Goal: Task Accomplishment & Management: Manage account settings

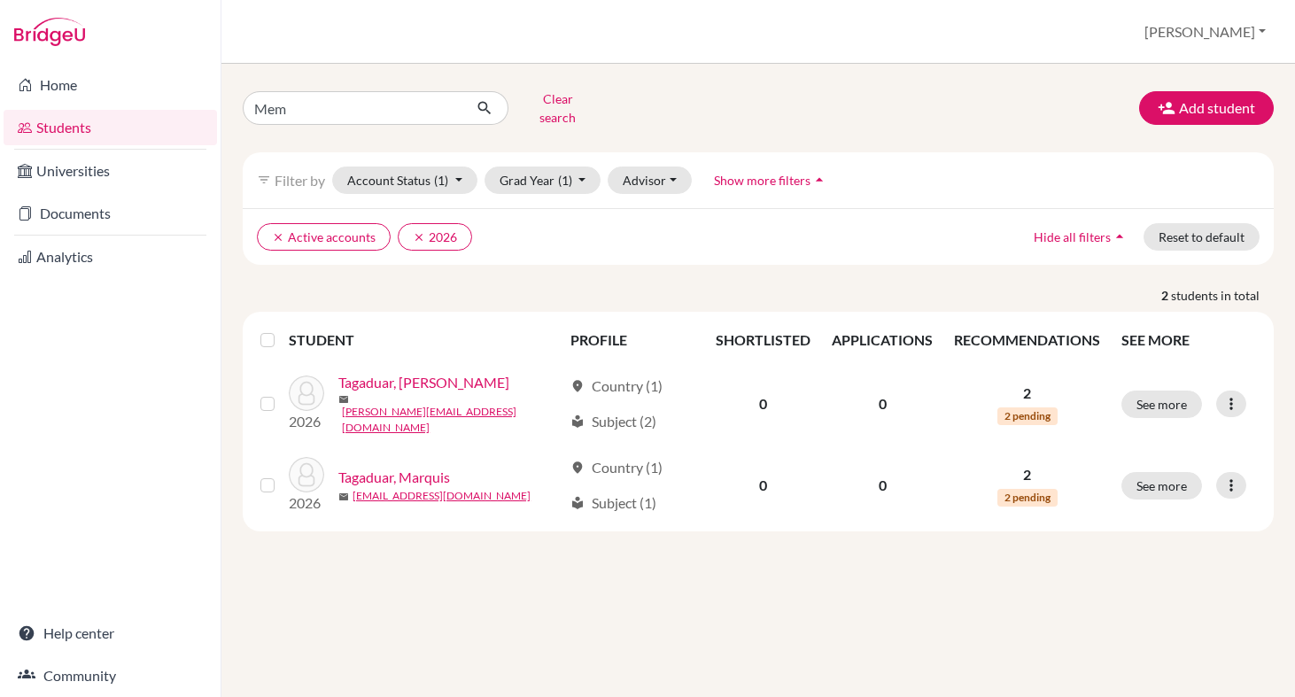
type input "Memi"
click button "submit" at bounding box center [484, 108] width 47 height 34
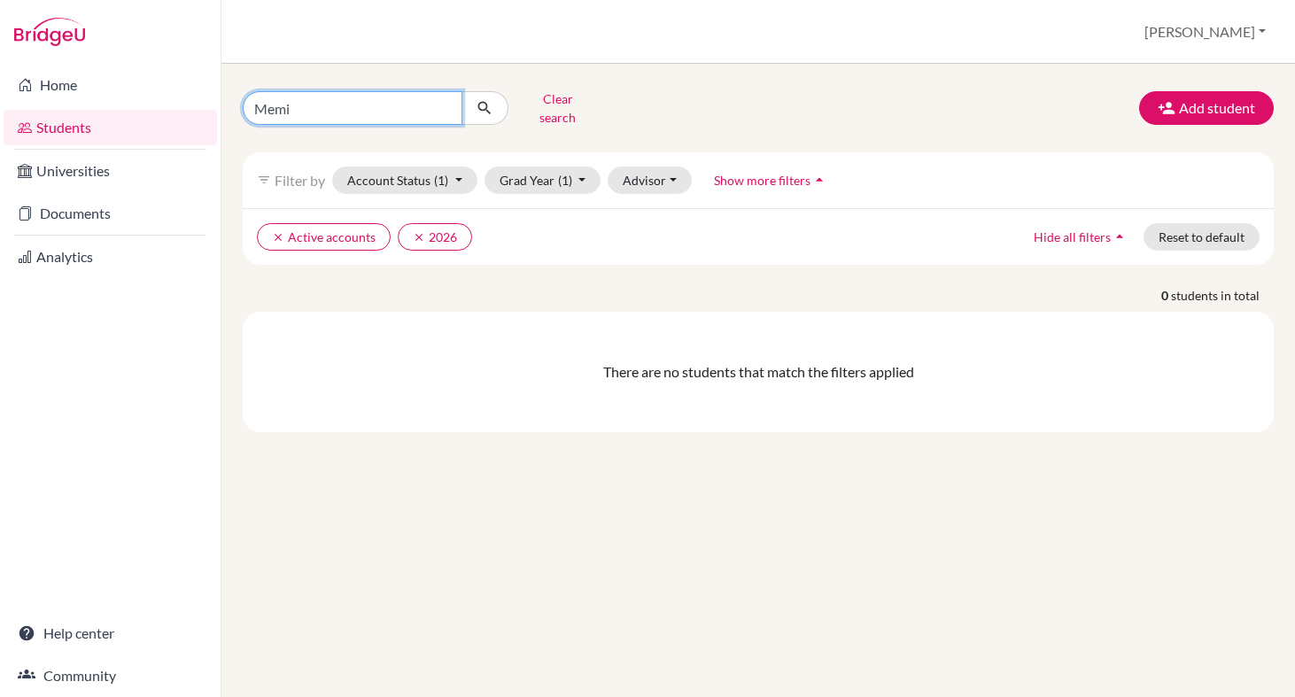
click at [294, 112] on input "Memi" at bounding box center [353, 108] width 220 height 34
type input "M"
type input "Nun"
click button "submit" at bounding box center [484, 108] width 47 height 34
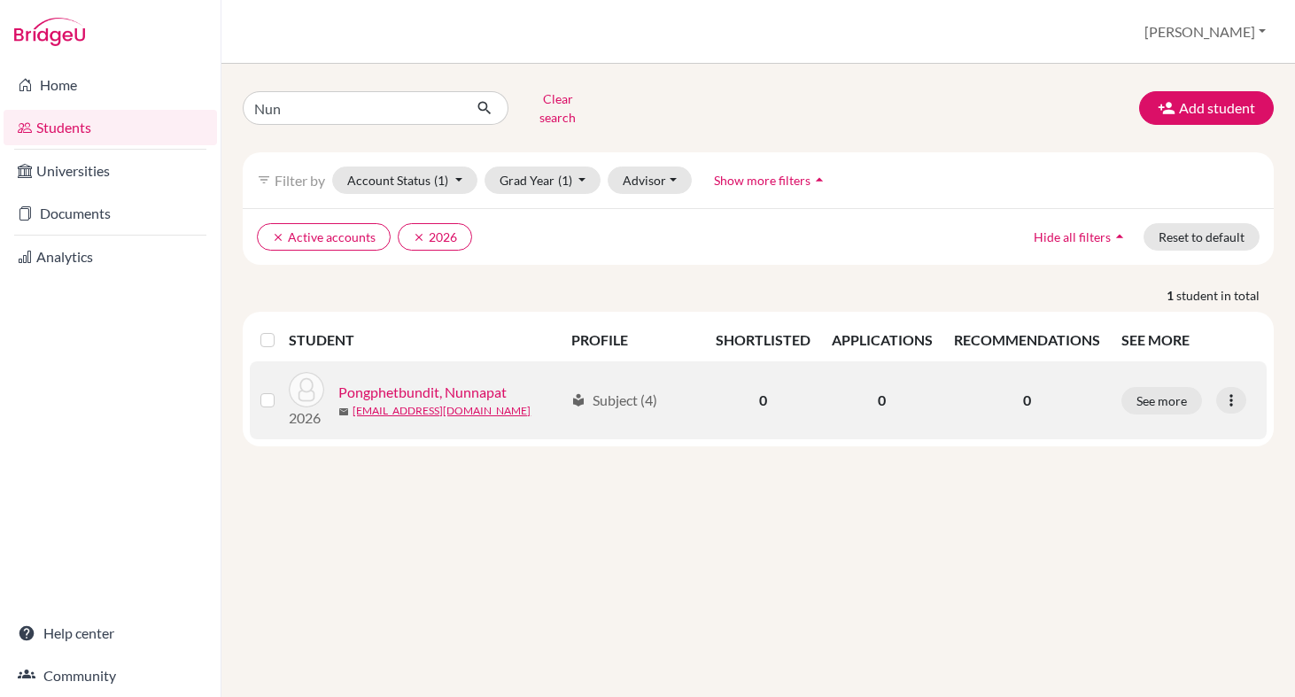
click at [415, 384] on link "Pongphetbundit, Nunnapat" at bounding box center [422, 392] width 168 height 21
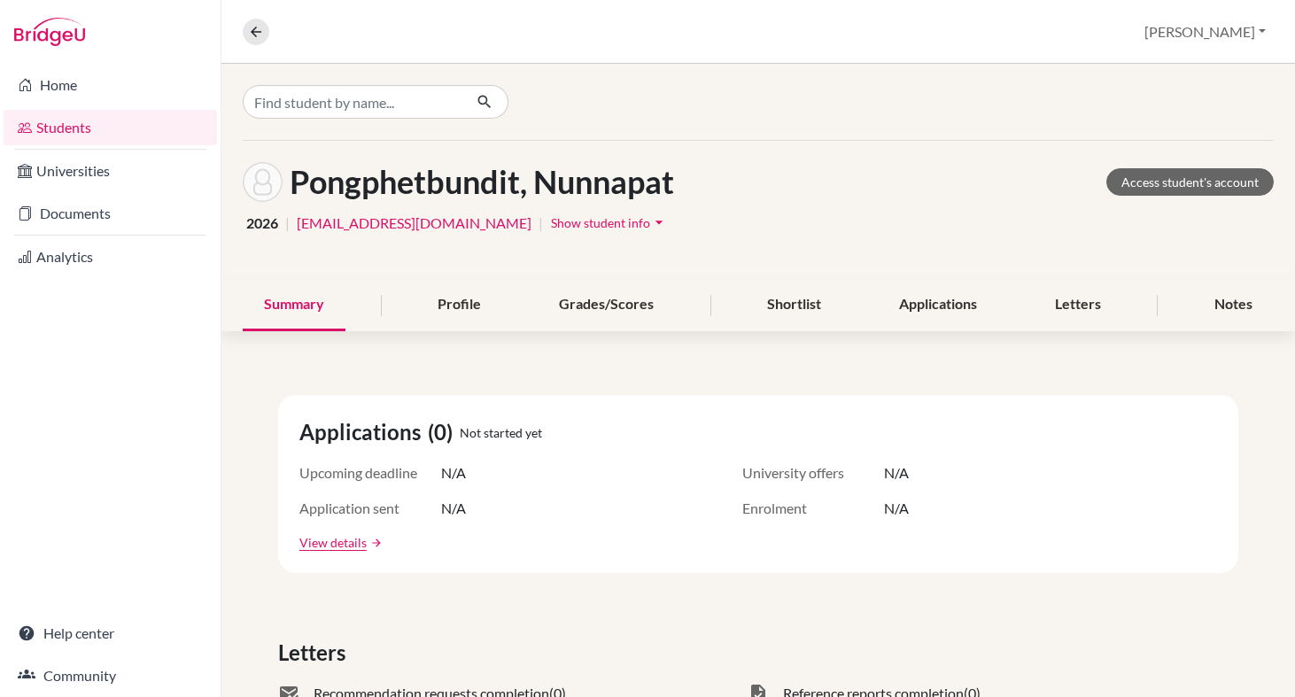
click at [551, 223] on span "Show student info" at bounding box center [600, 222] width 99 height 15
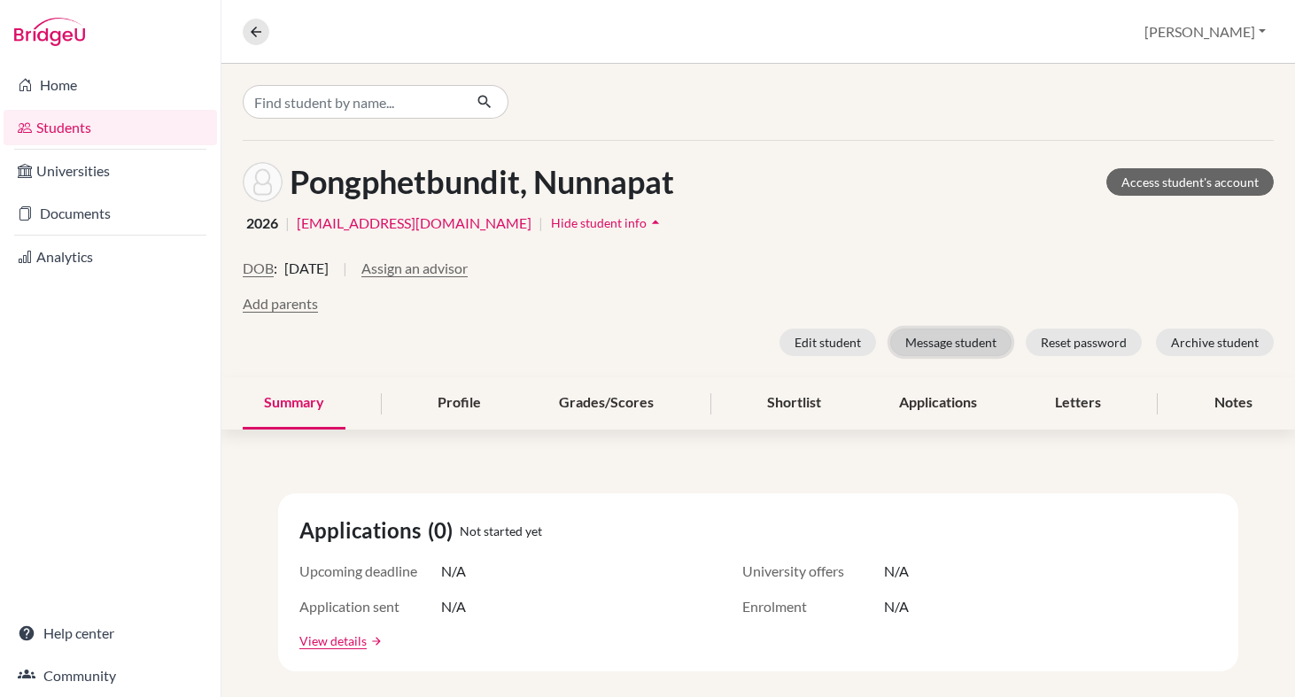
click at [959, 345] on button "Message student" at bounding box center [950, 342] width 121 height 27
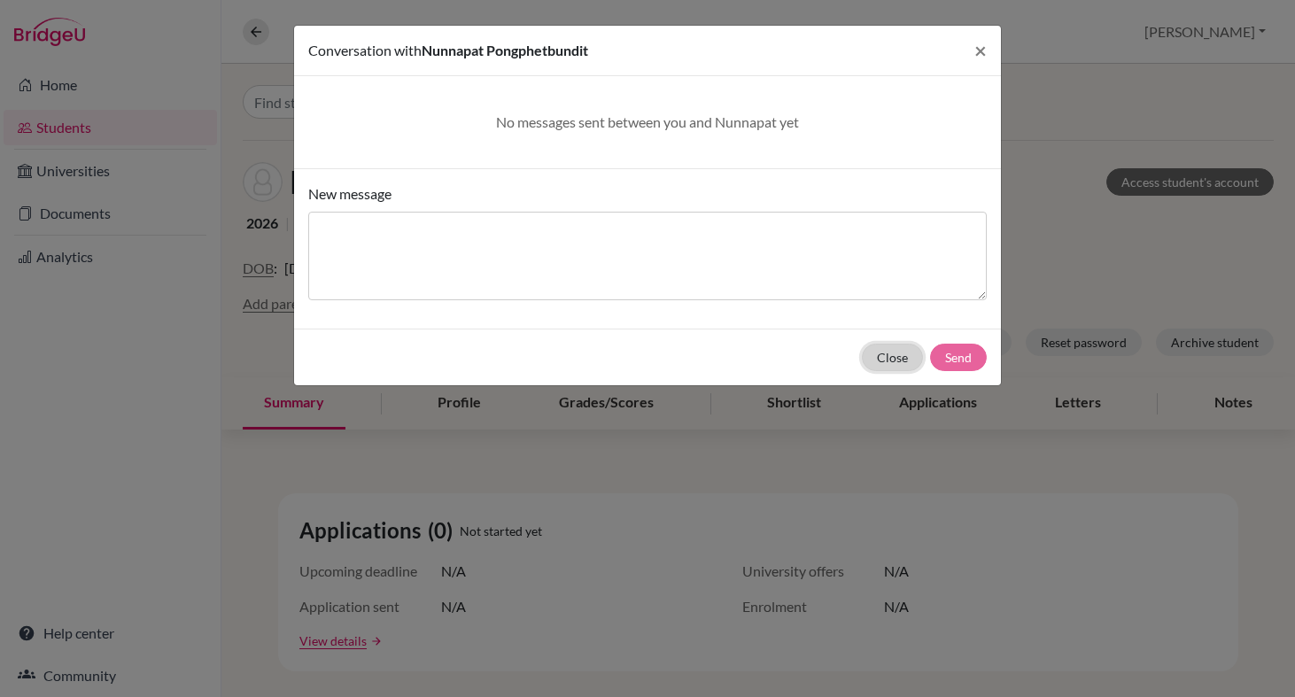
click at [899, 364] on button "Close" at bounding box center [892, 357] width 61 height 27
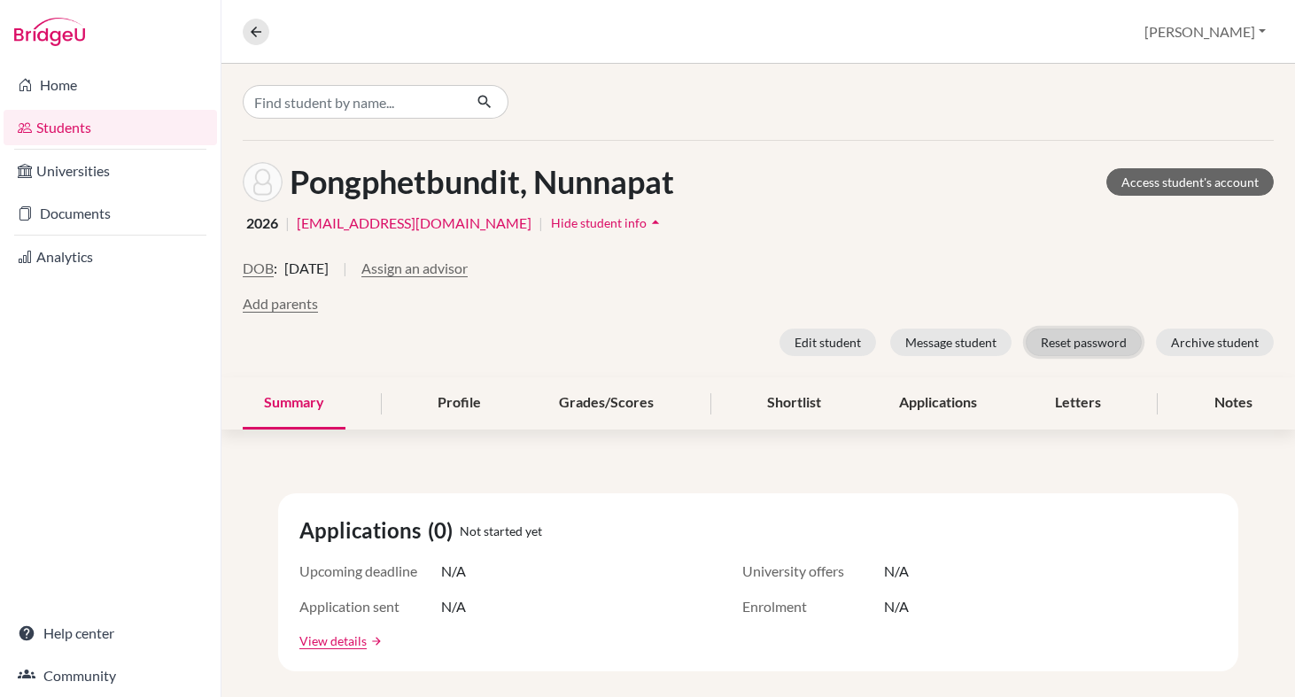
click at [1074, 343] on button "Reset password" at bounding box center [1084, 342] width 116 height 27
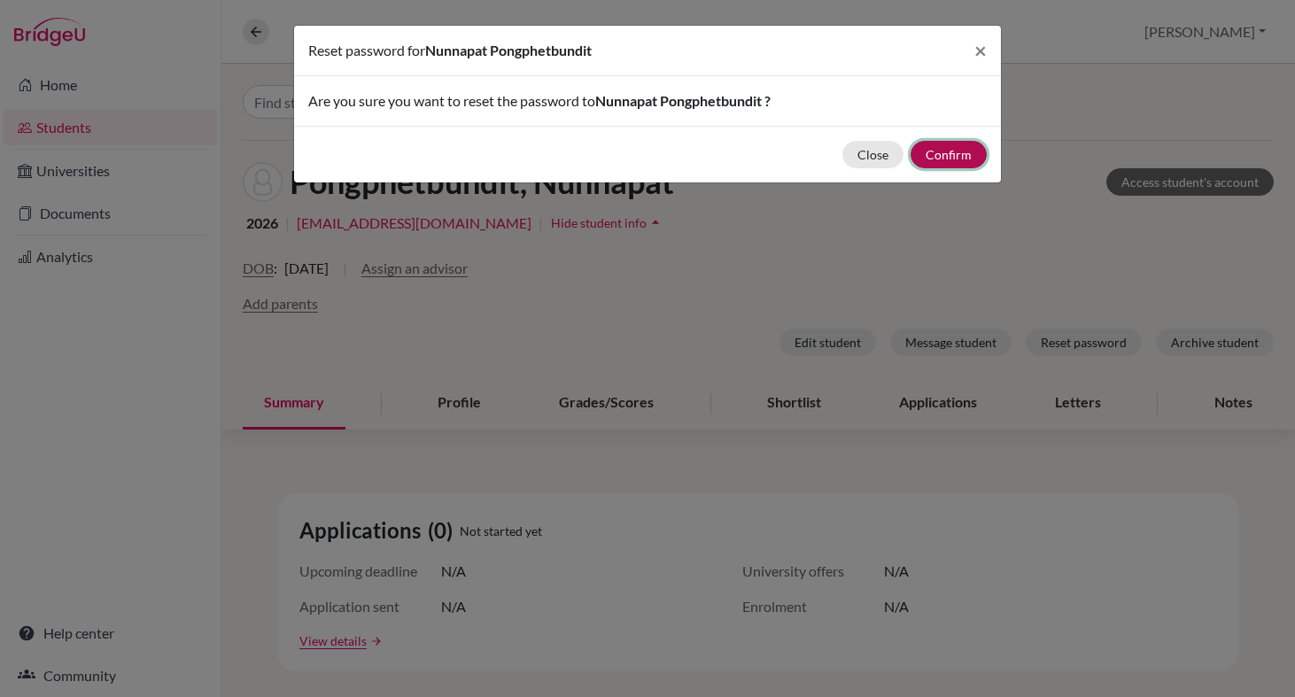
click at [965, 152] on button "Confirm" at bounding box center [949, 154] width 76 height 27
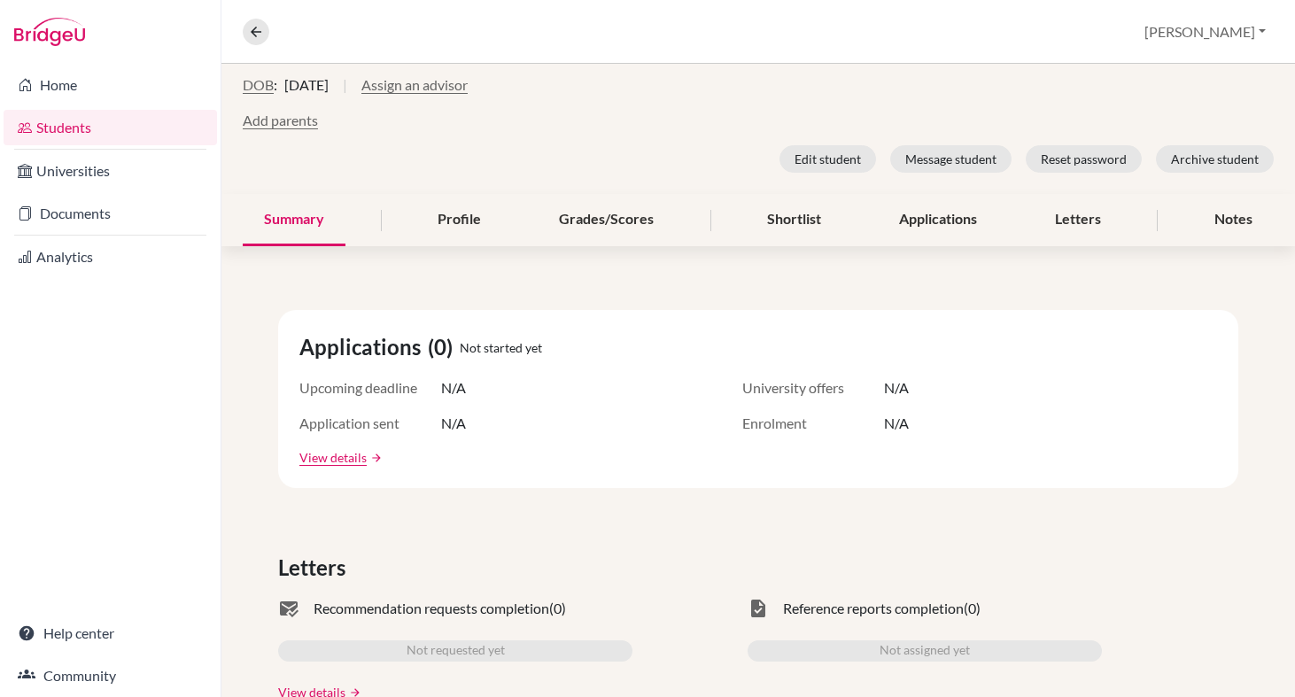
scroll to position [498, 0]
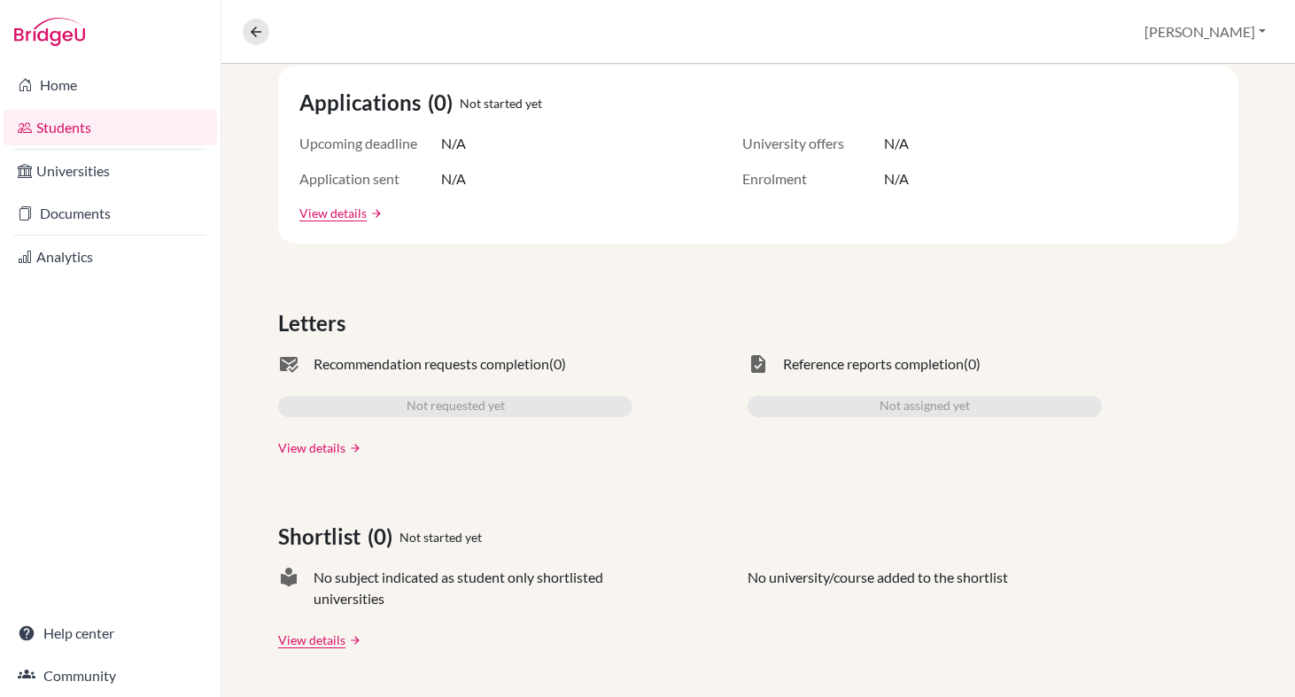
click at [329, 444] on link "View details" at bounding box center [311, 447] width 67 height 19
